Goal: Task Accomplishment & Management: Manage account settings

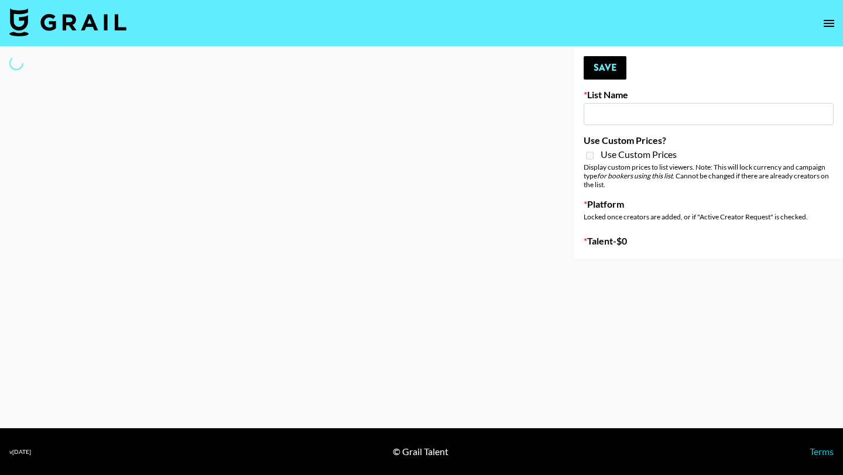
type input "Led Zeppelin - Whole Lotta Love IG"
select select "Song"
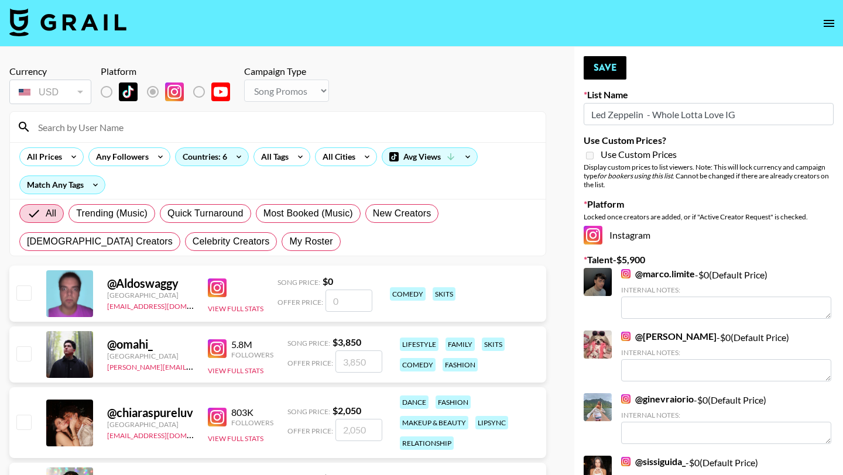
click at [163, 125] on input at bounding box center [284, 127] width 507 height 19
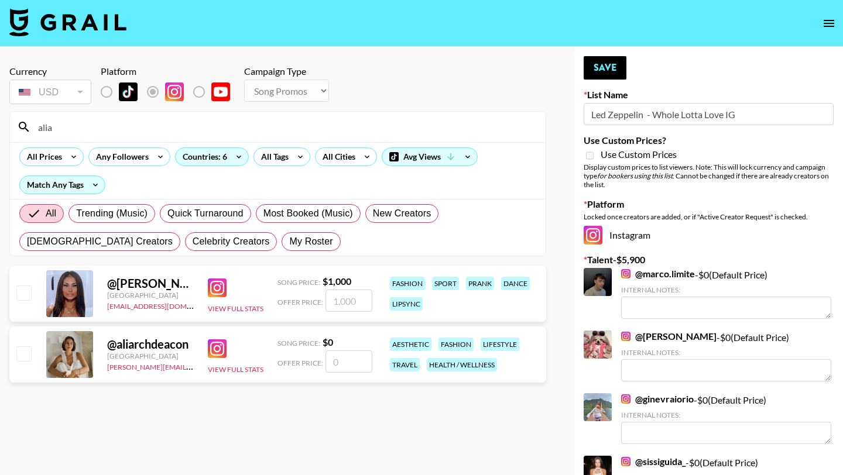
type input "alia"
click at [21, 351] on input "checkbox" at bounding box center [23, 353] width 14 height 14
click at [24, 355] on input "checkbox" at bounding box center [23, 353] width 14 height 14
checkbox input "false"
click at [353, 364] on input "number" at bounding box center [348, 362] width 47 height 22
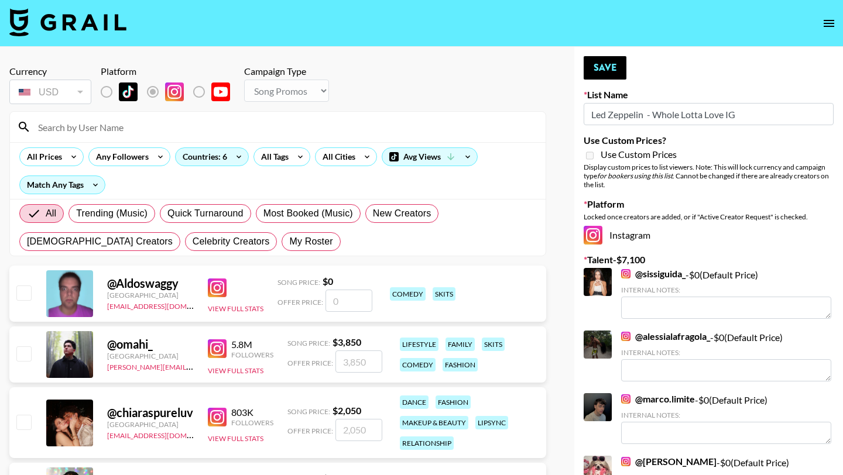
click at [143, 124] on input at bounding box center [284, 127] width 507 height 19
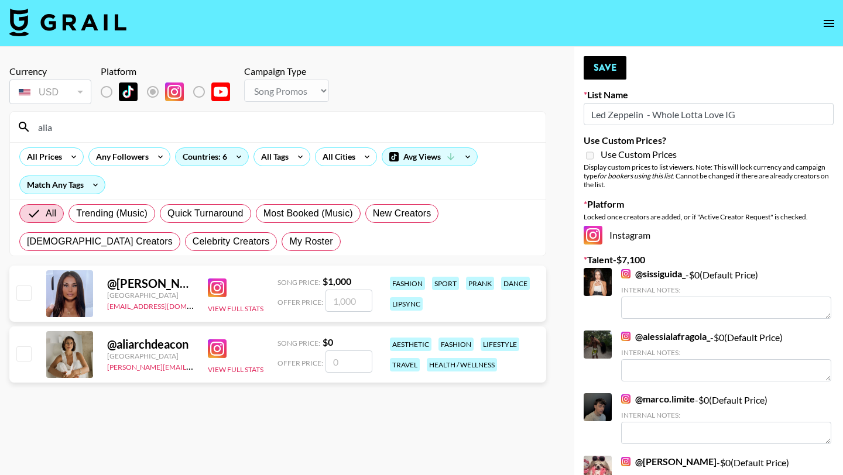
type input "alia"
click at [362, 365] on input "number" at bounding box center [348, 362] width 47 height 22
checkbox input "true"
type input "300"
click at [602, 75] on button "Save" at bounding box center [604, 67] width 43 height 23
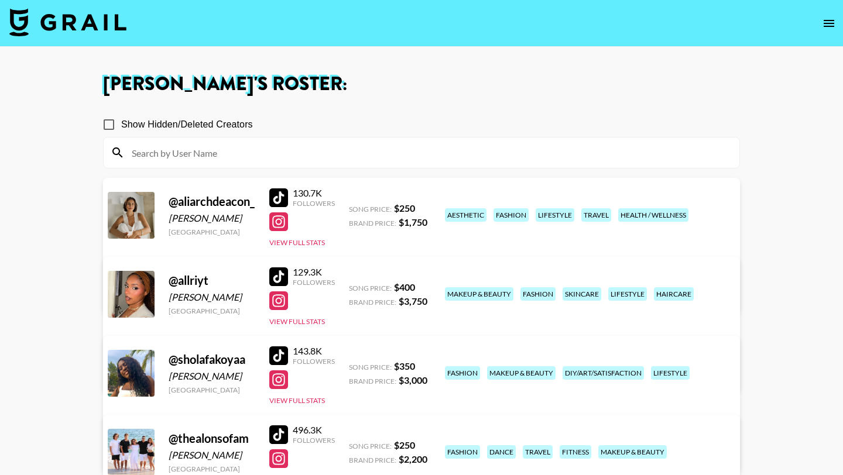
scroll to position [190, 0]
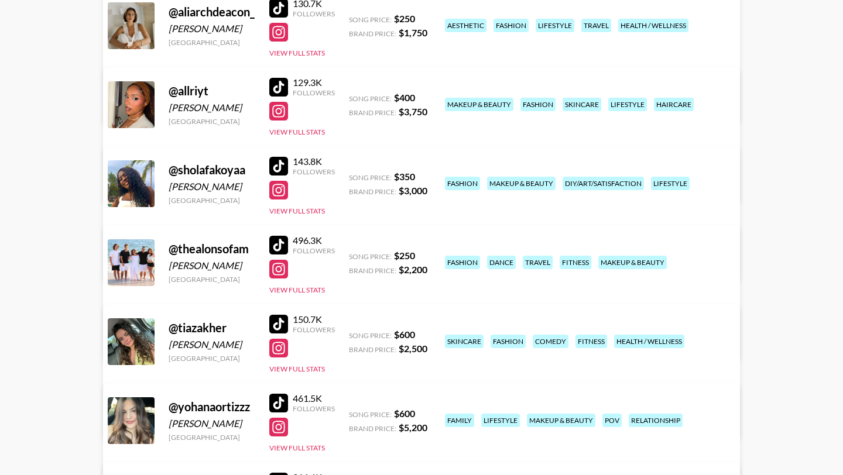
click at [279, 268] on div at bounding box center [278, 269] width 19 height 19
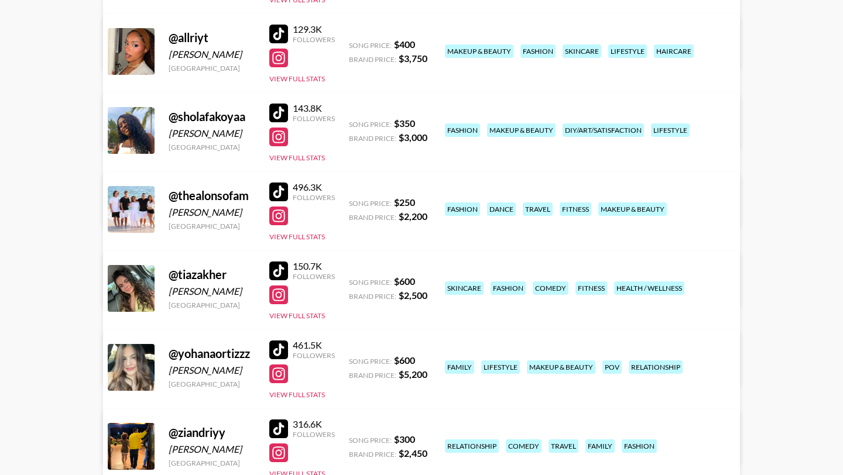
click at [284, 193] on div at bounding box center [278, 192] width 19 height 19
click at [279, 268] on div at bounding box center [278, 271] width 19 height 19
click at [301, 311] on button "View Full Stats" at bounding box center [297, 315] width 56 height 9
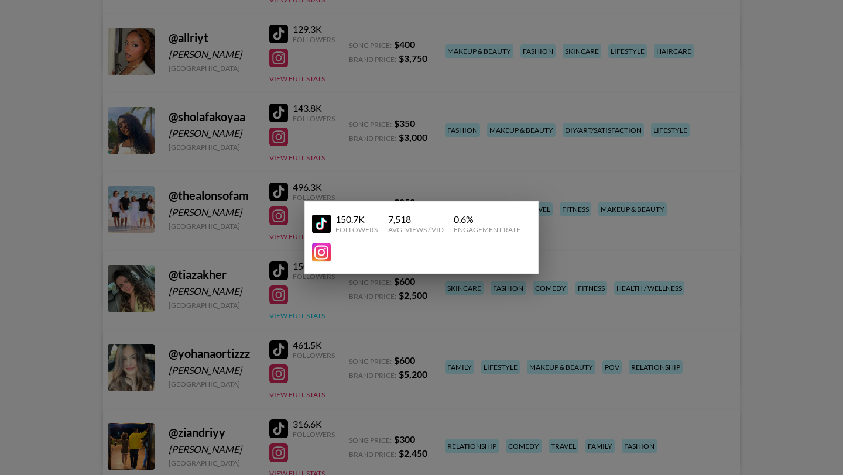
click at [301, 311] on div at bounding box center [421, 237] width 843 height 475
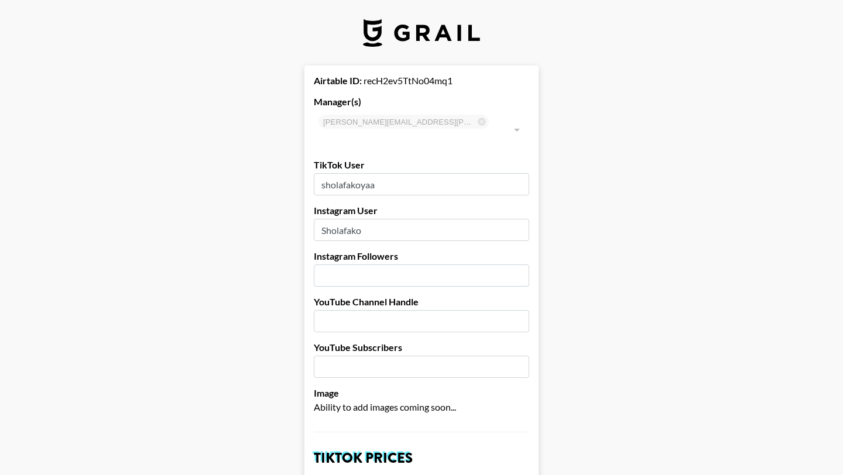
select select "USD"
